Goal: Entertainment & Leisure: Consume media (video, audio)

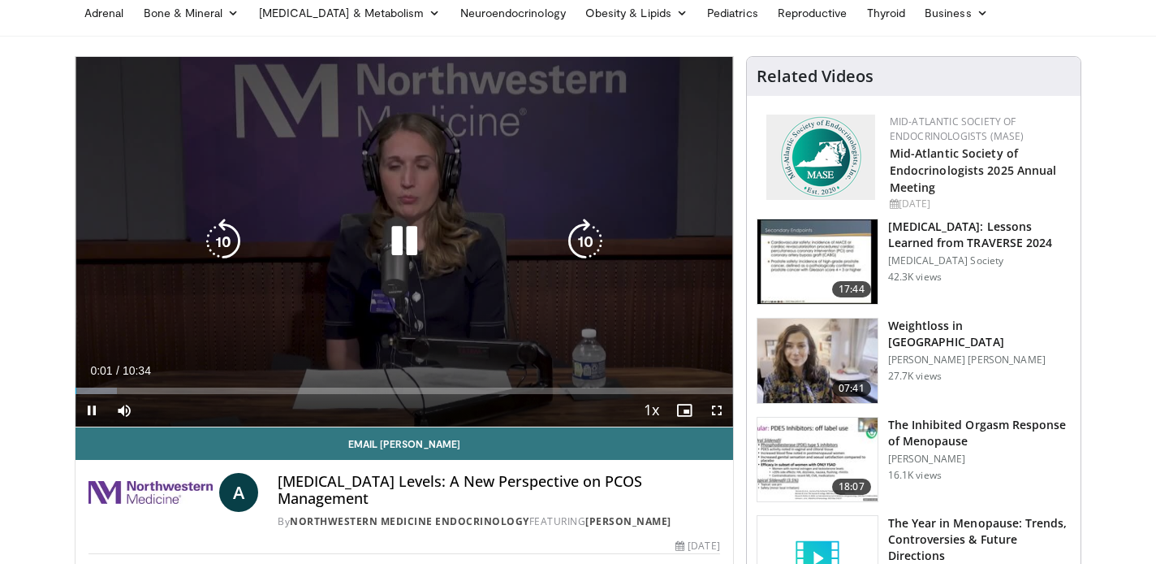
scroll to position [115, 0]
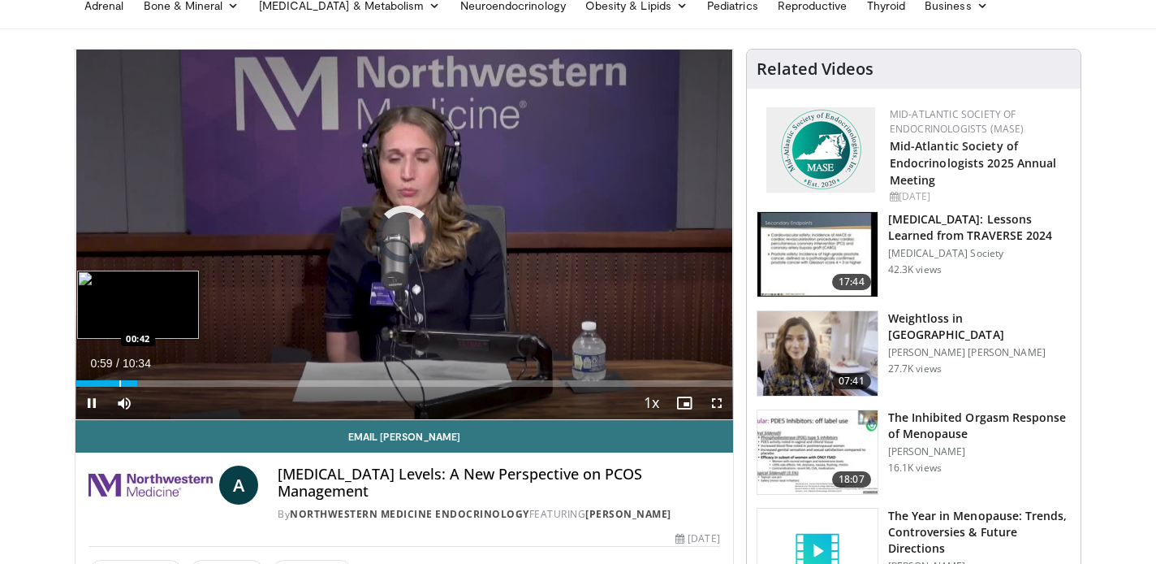
click at [119, 385] on div "Progress Bar" at bounding box center [120, 383] width 2 height 6
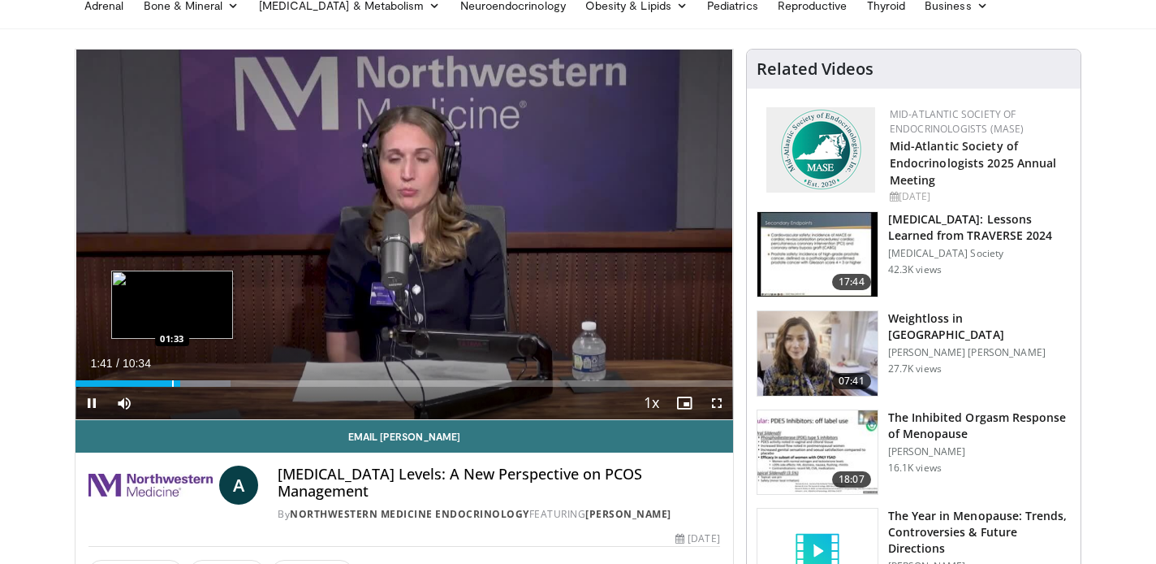
click at [172, 383] on div "Progress Bar" at bounding box center [173, 383] width 2 height 6
click at [162, 385] on div "Progress Bar" at bounding box center [163, 383] width 2 height 6
click at [158, 383] on div "Progress Bar" at bounding box center [159, 383] width 2 height 6
click at [145, 383] on div "Loaded : 23.60% 01:21 01:07" at bounding box center [405, 383] width 658 height 6
click at [136, 383] on div "Progress Bar" at bounding box center [137, 383] width 2 height 6
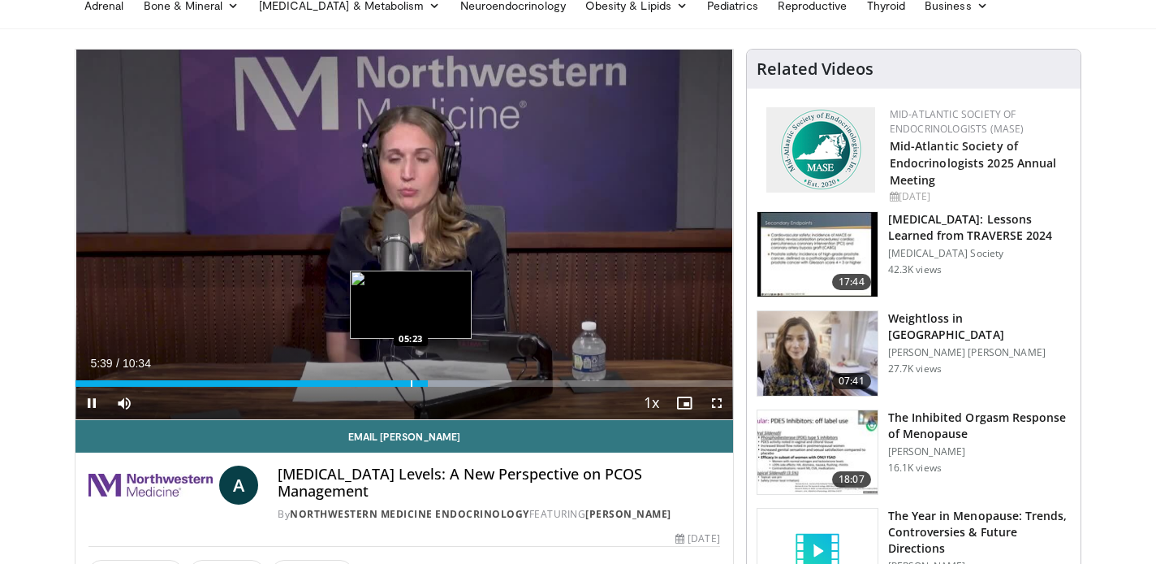
click at [411, 381] on div "Progress Bar" at bounding box center [412, 383] width 2 height 6
click at [389, 380] on div "Progress Bar" at bounding box center [389, 383] width 2 height 6
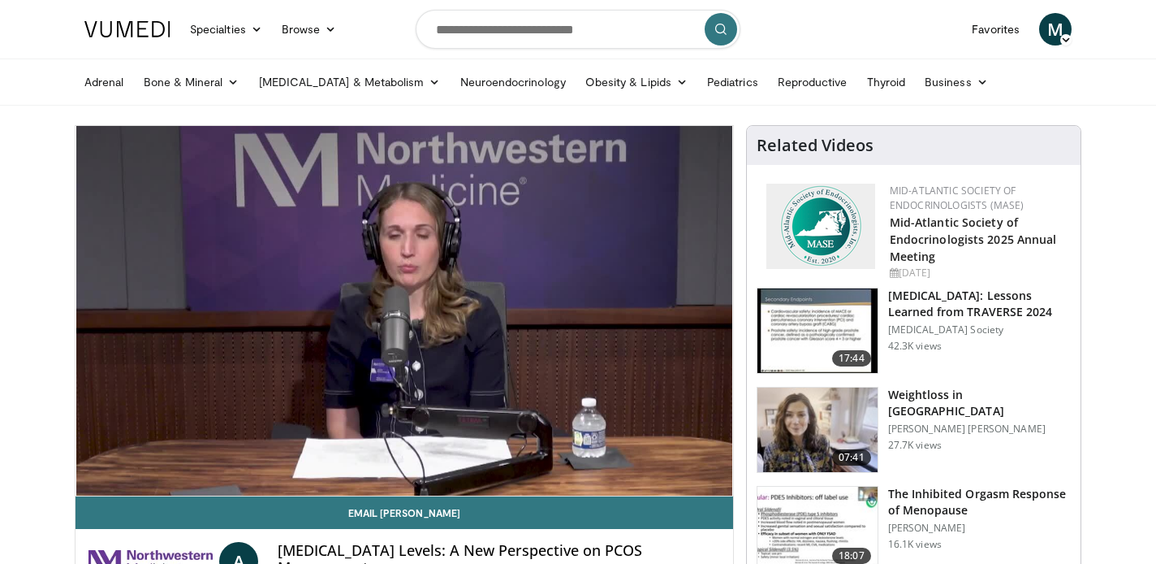
scroll to position [50, 0]
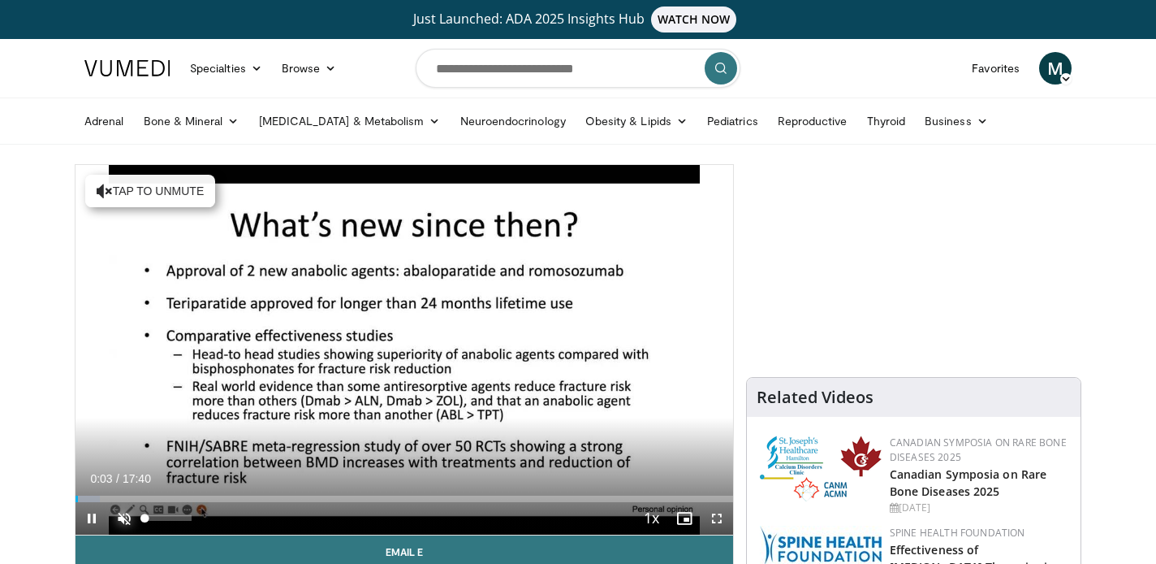
click at [118, 517] on span "Video Player" at bounding box center [124, 518] width 32 height 32
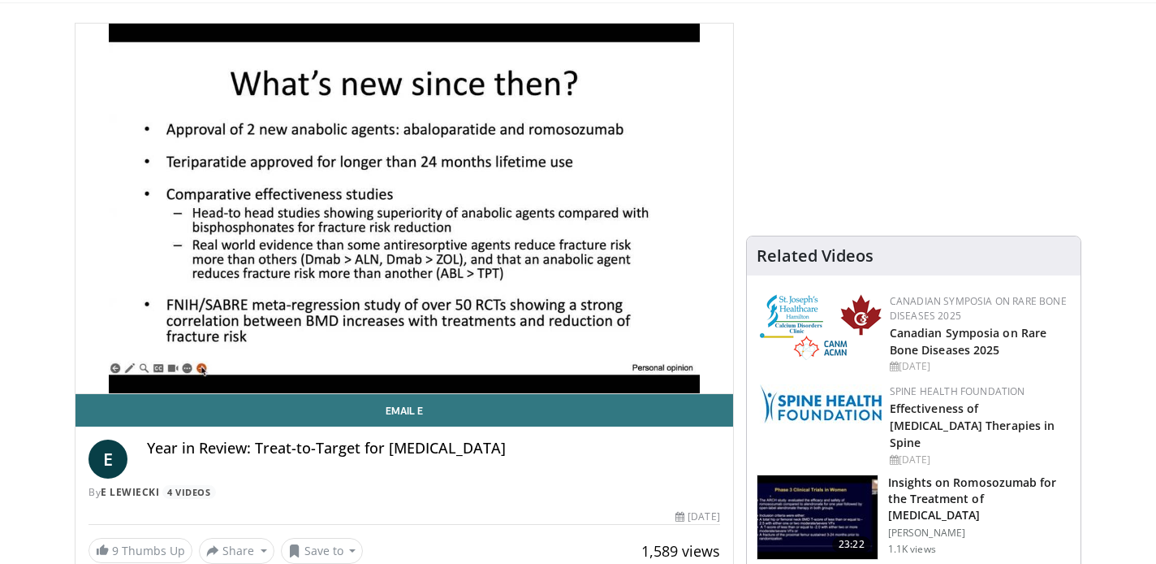
scroll to position [144, 0]
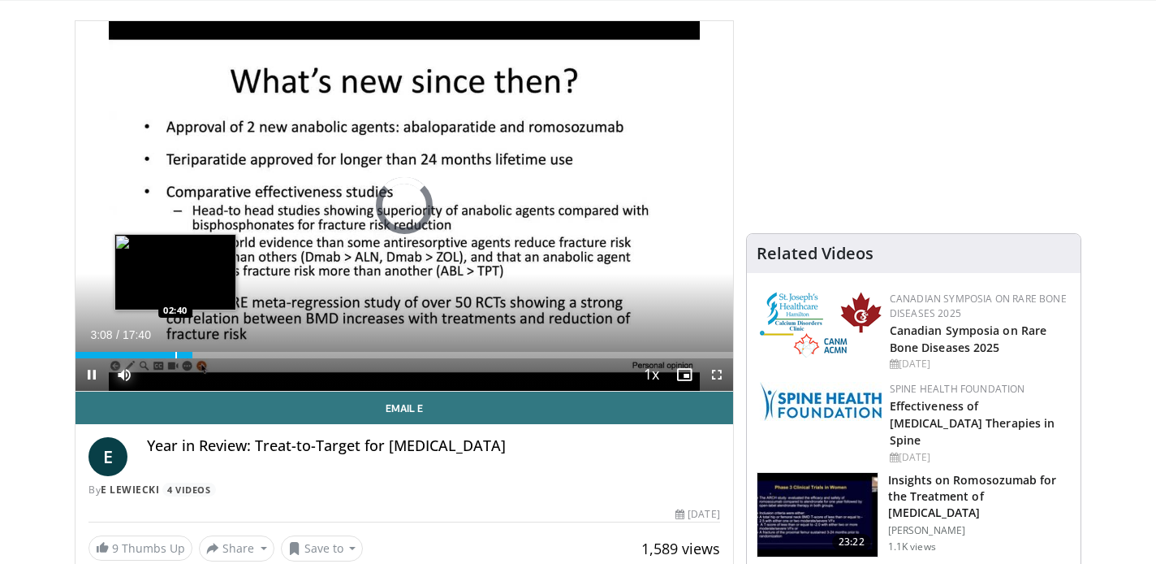
click at [175, 354] on div "Progress Bar" at bounding box center [176, 355] width 2 height 6
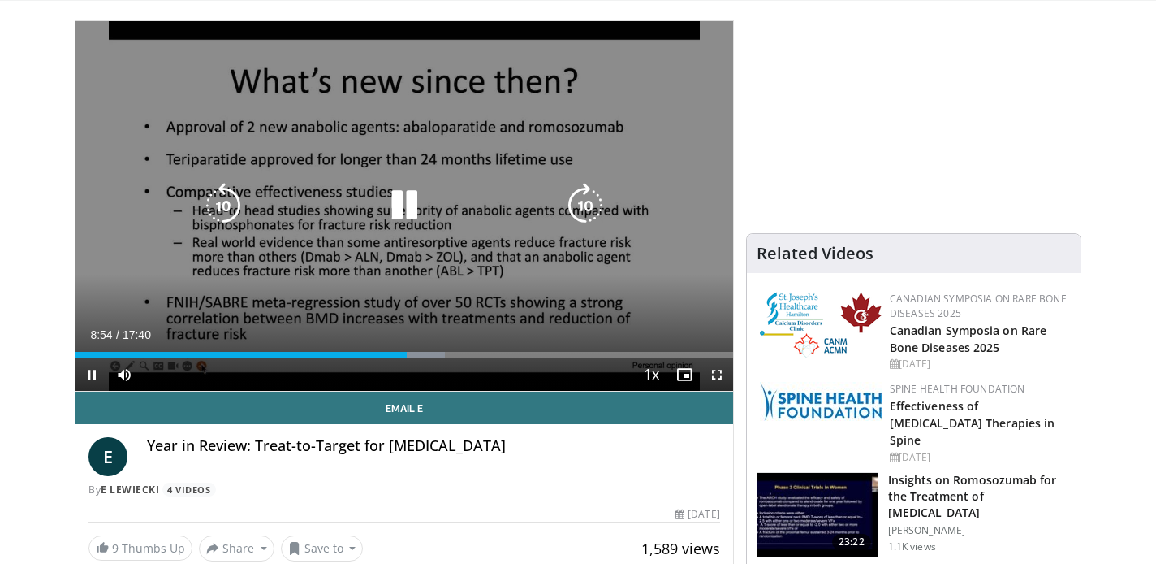
click at [396, 210] on icon "Video Player" at bounding box center [404, 205] width 45 height 45
click at [404, 205] on icon "Video Player" at bounding box center [404, 205] width 45 height 45
click at [422, 178] on div "10 seconds Tap to unmute" at bounding box center [405, 206] width 658 height 370
click at [401, 205] on icon "Video Player" at bounding box center [404, 205] width 45 height 45
click at [391, 228] on div "10 seconds Tap to unmute" at bounding box center [405, 206] width 658 height 370
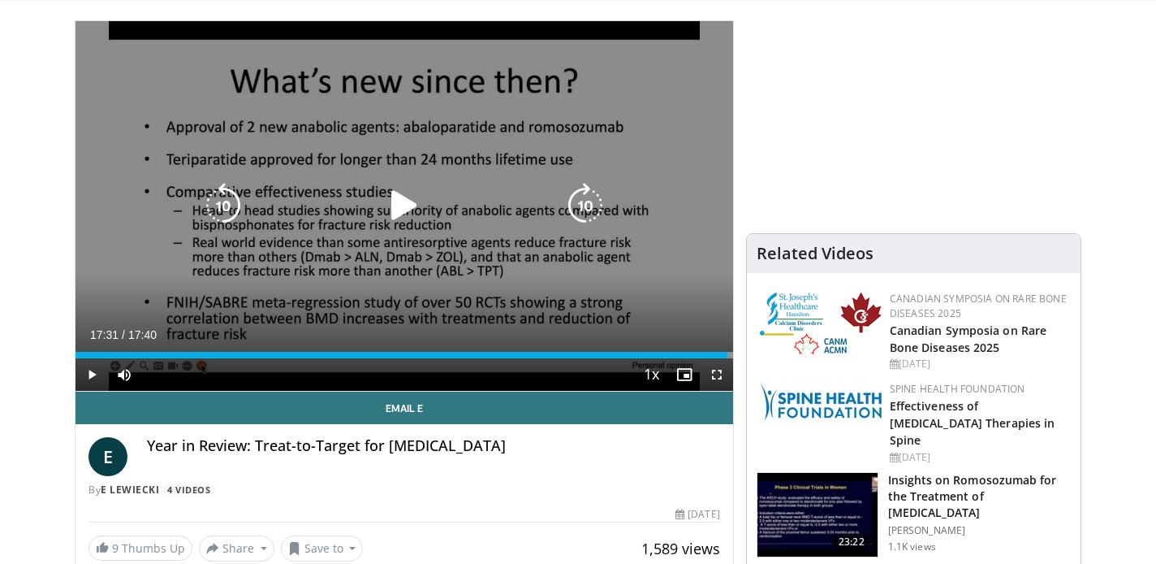
click at [399, 211] on icon "Video Player" at bounding box center [404, 205] width 45 height 45
